Goal: Task Accomplishment & Management: Use online tool/utility

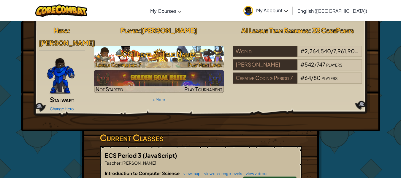
click at [191, 64] on span "Play Next Level" at bounding box center [205, 64] width 35 height 7
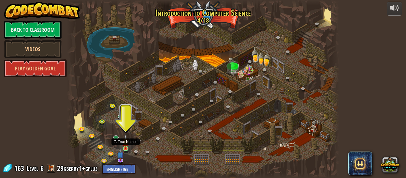
click at [125, 146] on img at bounding box center [125, 142] width 6 height 14
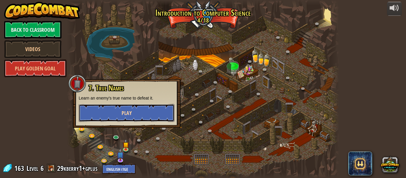
click at [141, 108] on button "Play" at bounding box center [127, 113] width 96 height 18
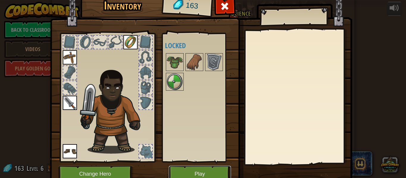
click at [188, 174] on button "Play" at bounding box center [200, 174] width 62 height 16
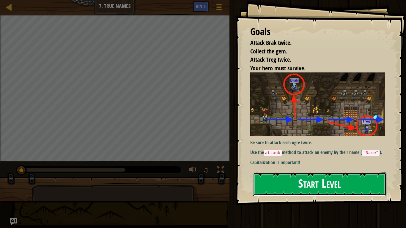
click at [322, 178] on button "Start Level" at bounding box center [319, 184] width 133 height 23
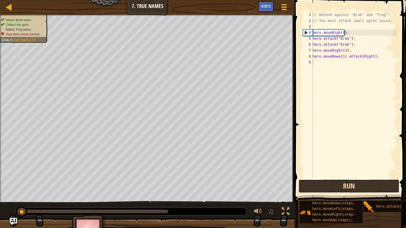
click at [319, 178] on button "Run" at bounding box center [348, 186] width 101 height 14
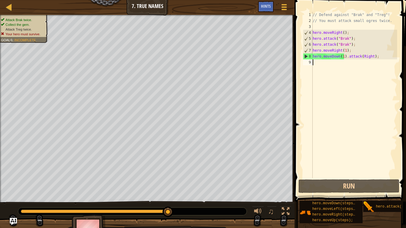
click at [368, 57] on div "// Defend against "Brak" and "Treg"! // You must attack small ogres twice. hero…" at bounding box center [354, 101] width 86 height 178
click at [369, 57] on div "// Defend against "Brak" and "Treg"! // You must attack small ogres twice. hero…" at bounding box center [354, 101] width 86 height 178
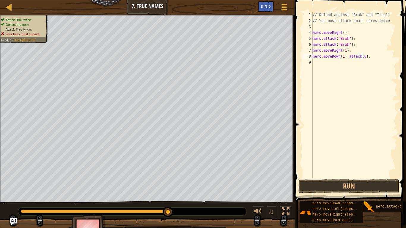
scroll to position [3, 4]
click at [320, 178] on button "Run" at bounding box center [348, 186] width 101 height 14
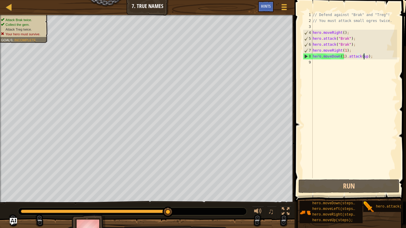
click at [341, 58] on div "// Defend against "Brak" and "Treg"! // You must attack small ogres twice. hero…" at bounding box center [354, 101] width 86 height 178
click at [344, 58] on div "// Defend against "Brak" and "Treg"! // You must attack small ogres twice. hero…" at bounding box center [354, 101] width 86 height 178
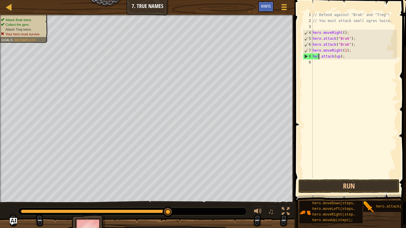
scroll to position [3, 2]
type textarea ".attack(up);"
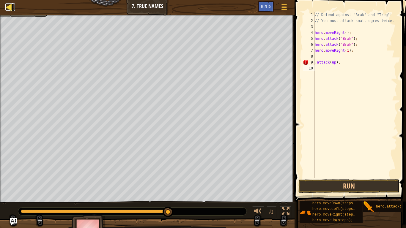
click at [10, 5] on div at bounding box center [8, 6] width 7 height 7
